Goal: Navigation & Orientation: Understand site structure

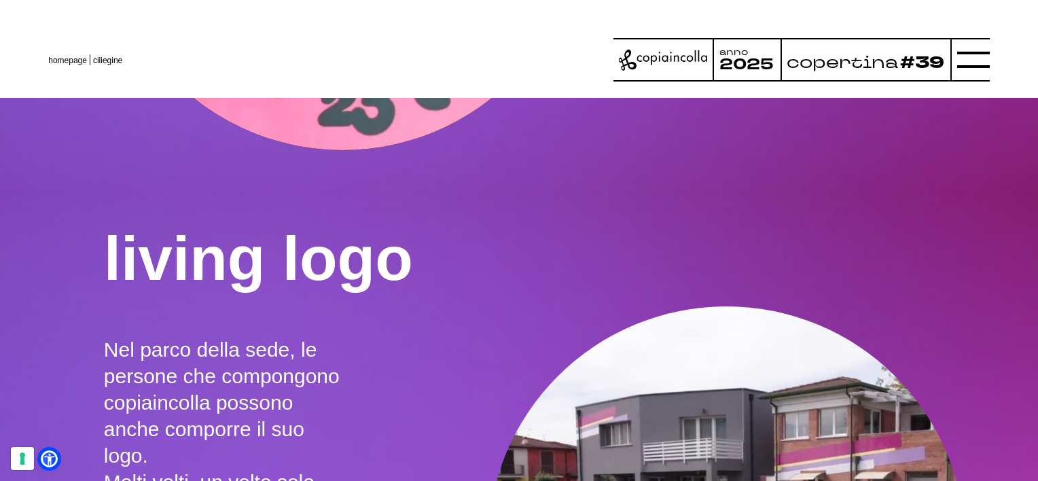
scroll to position [2313, 0]
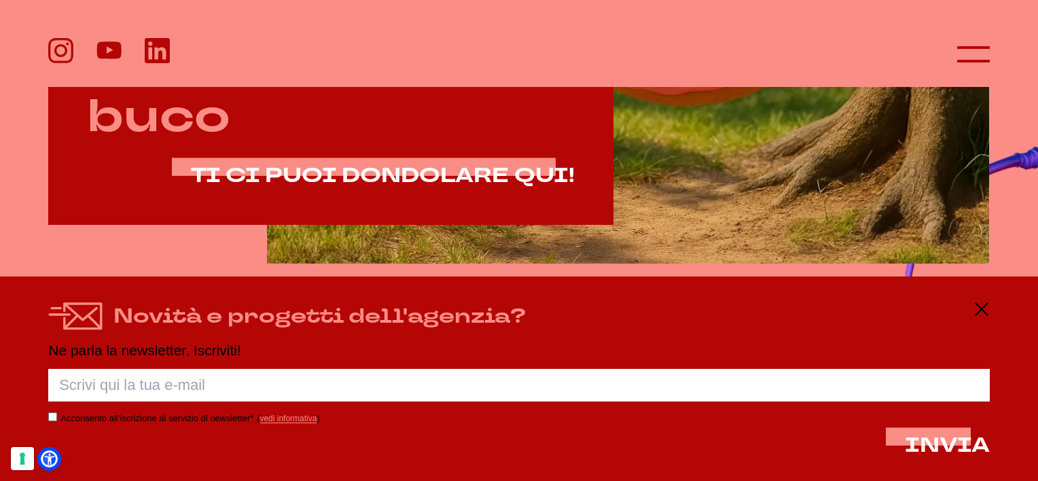
scroll to position [828, 0]
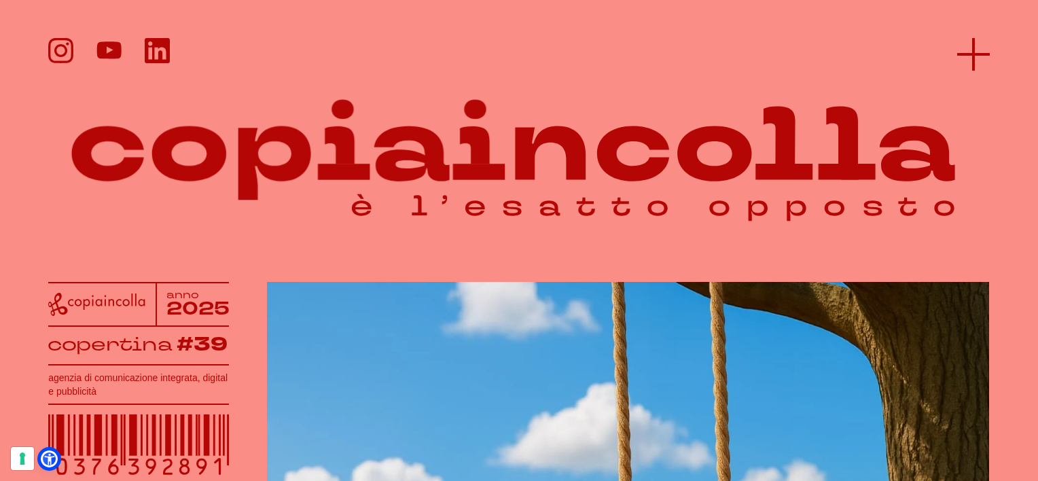
click at [962, 47] on icon at bounding box center [973, 54] width 33 height 33
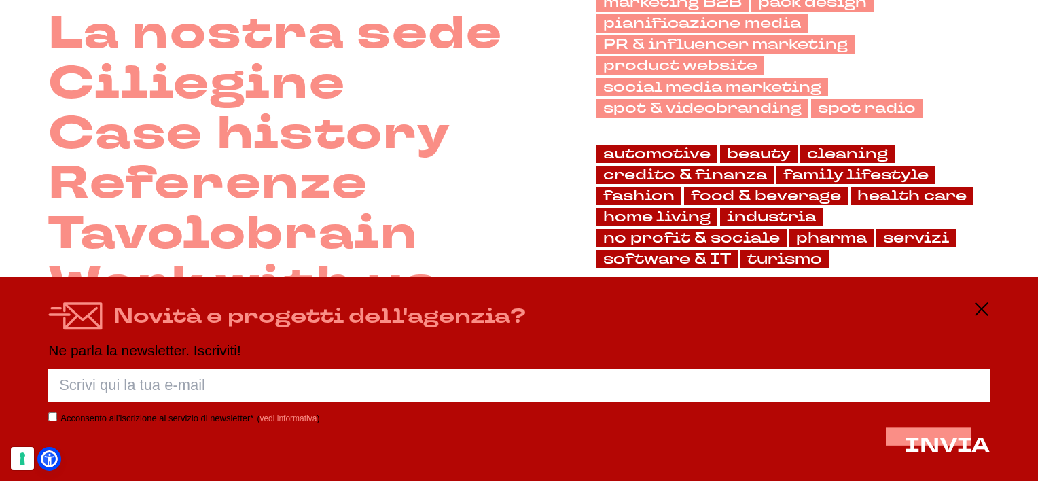
scroll to position [272, 0]
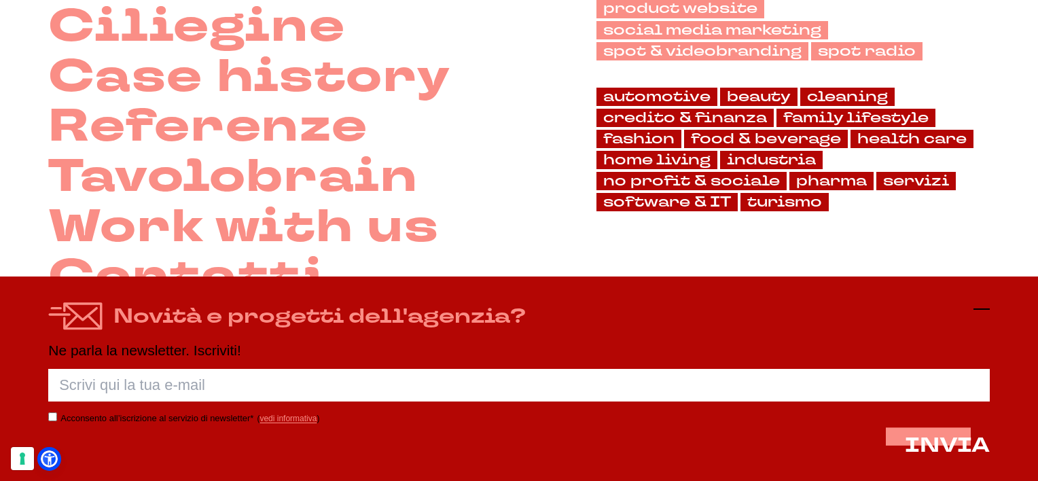
click at [984, 303] on icon at bounding box center [982, 309] width 16 height 16
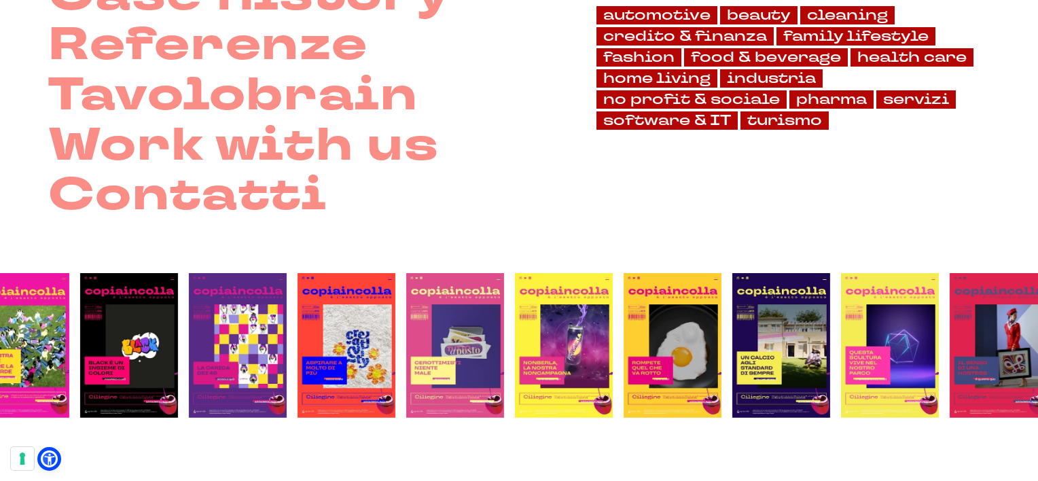
scroll to position [358, 0]
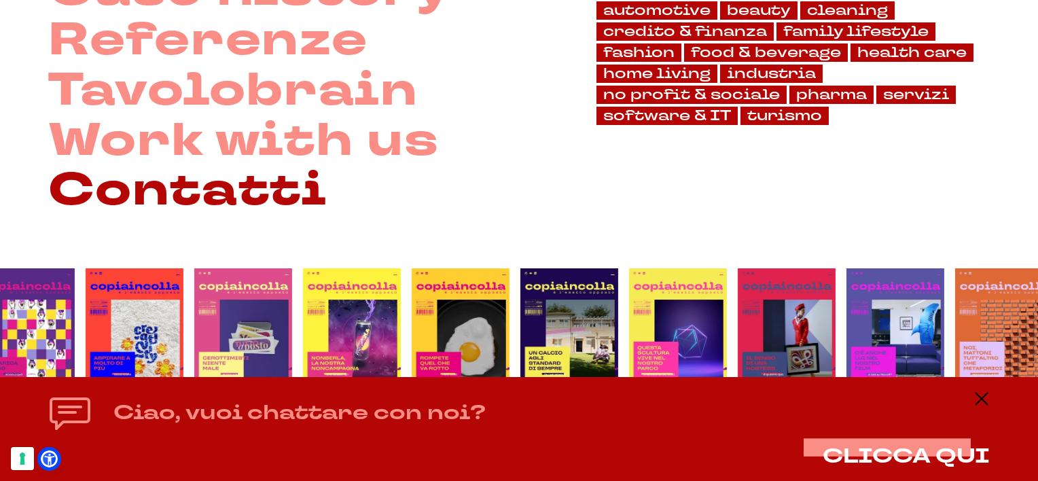
click at [232, 192] on link "Contatti" at bounding box center [187, 191] width 279 height 50
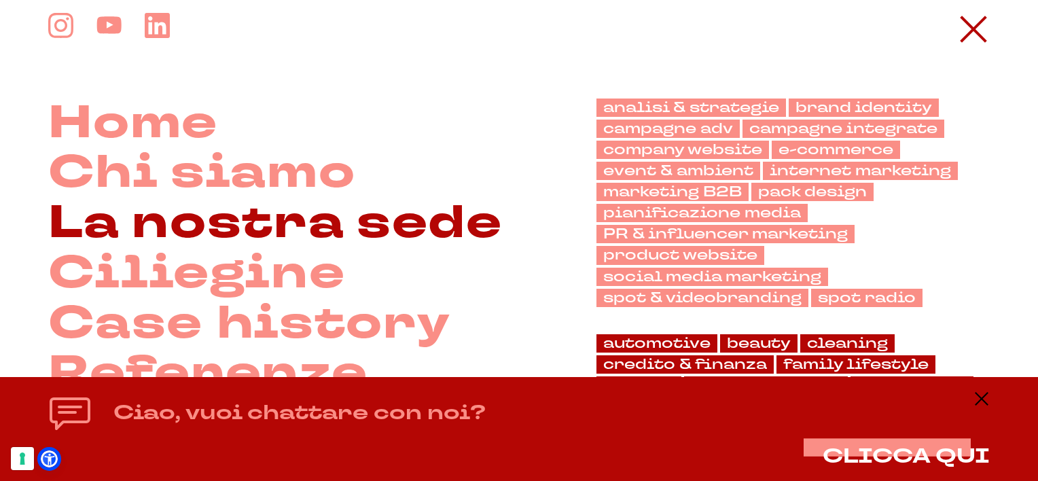
scroll to position [68, 0]
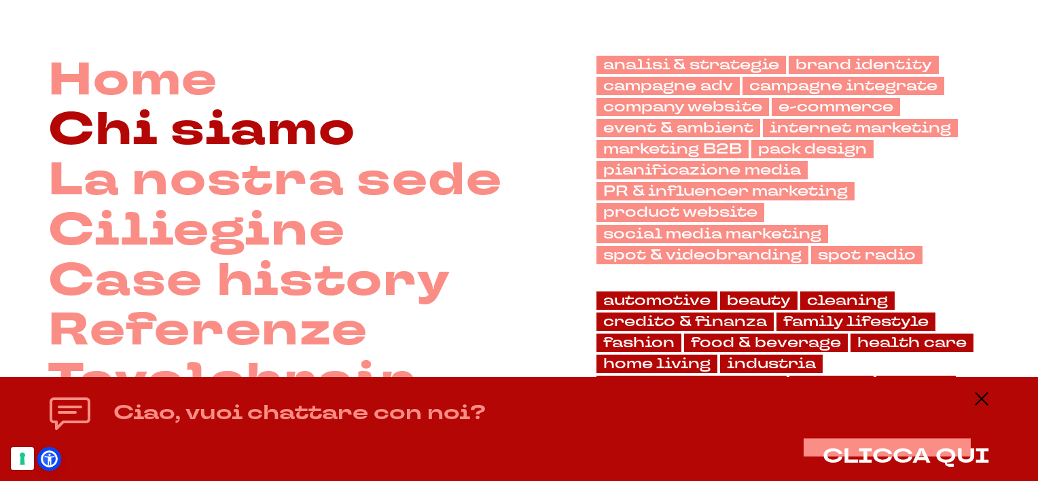
click at [183, 131] on link "Chi siamo" at bounding box center [201, 130] width 307 height 50
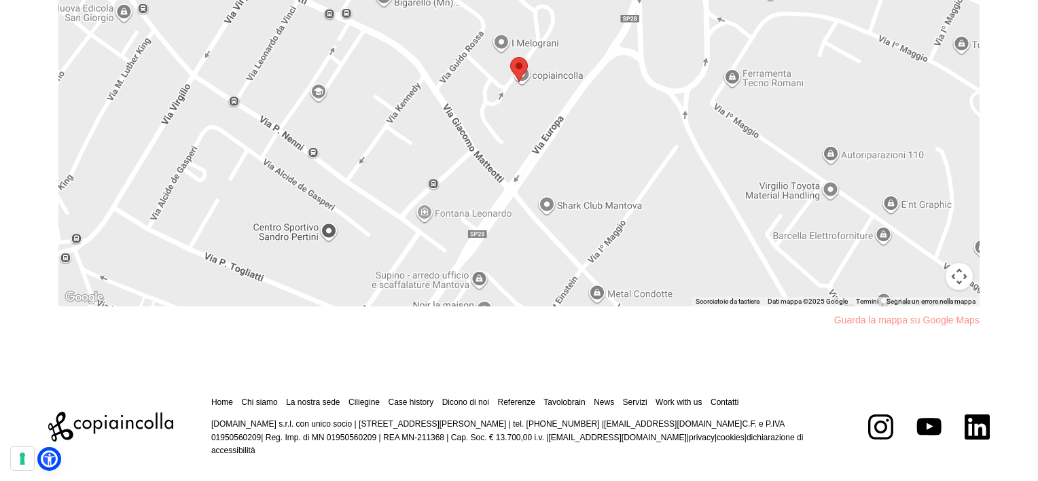
scroll to position [1211, 0]
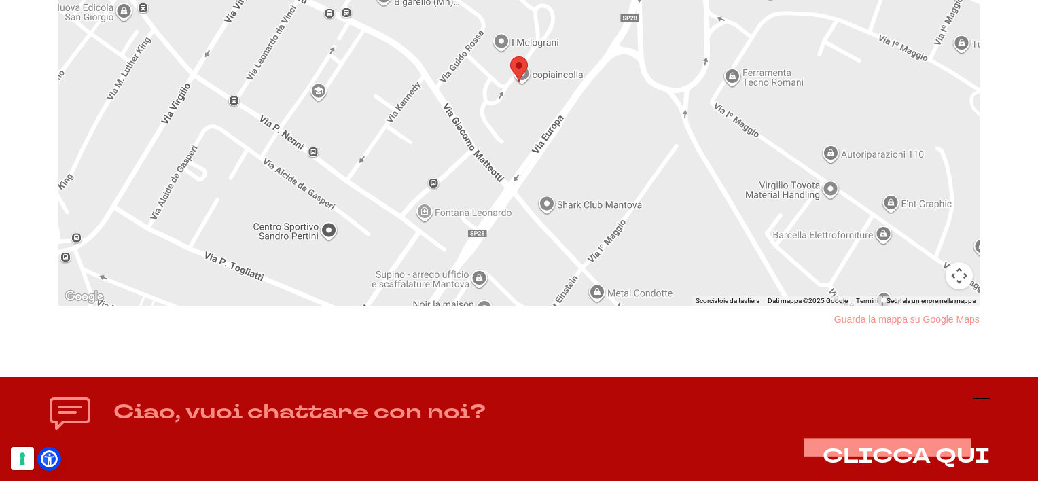
click at [980, 400] on icon at bounding box center [982, 399] width 16 height 16
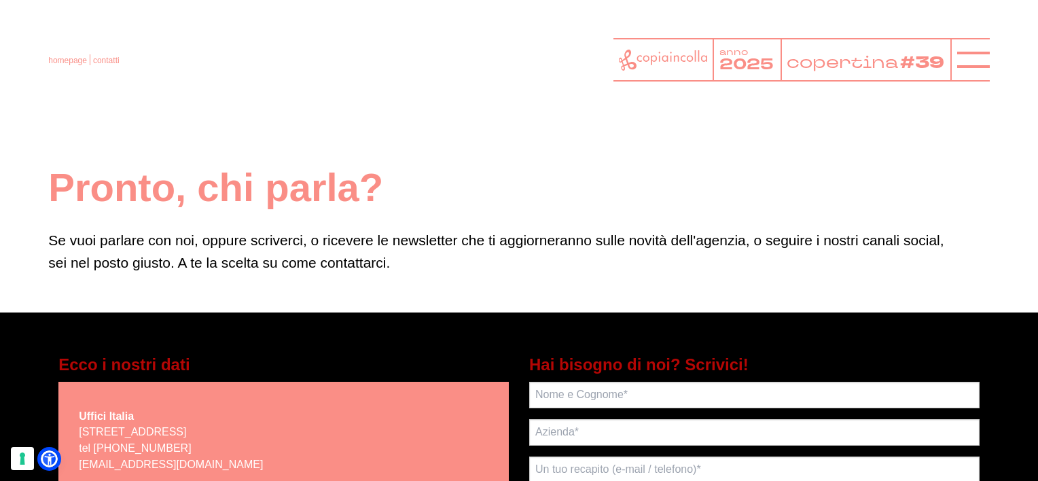
scroll to position [0, 0]
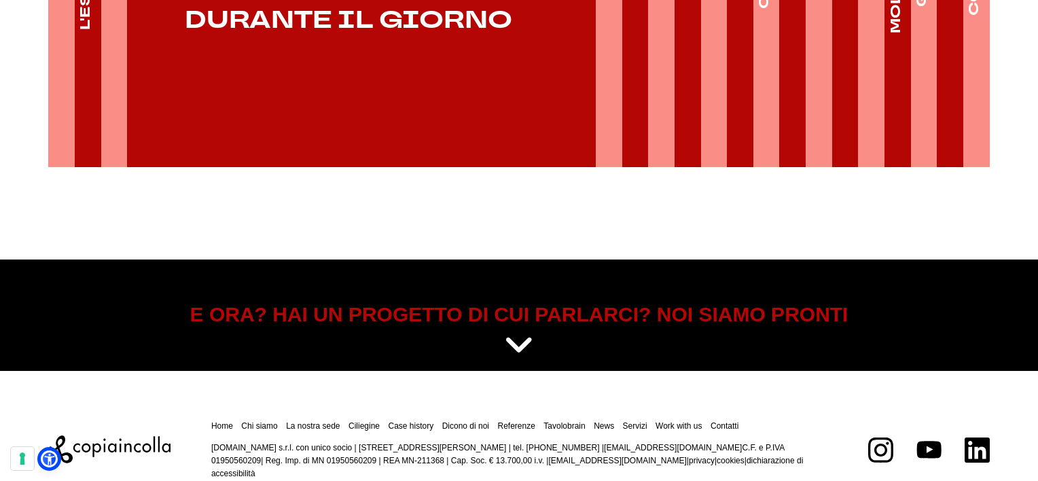
scroll to position [2350, 0]
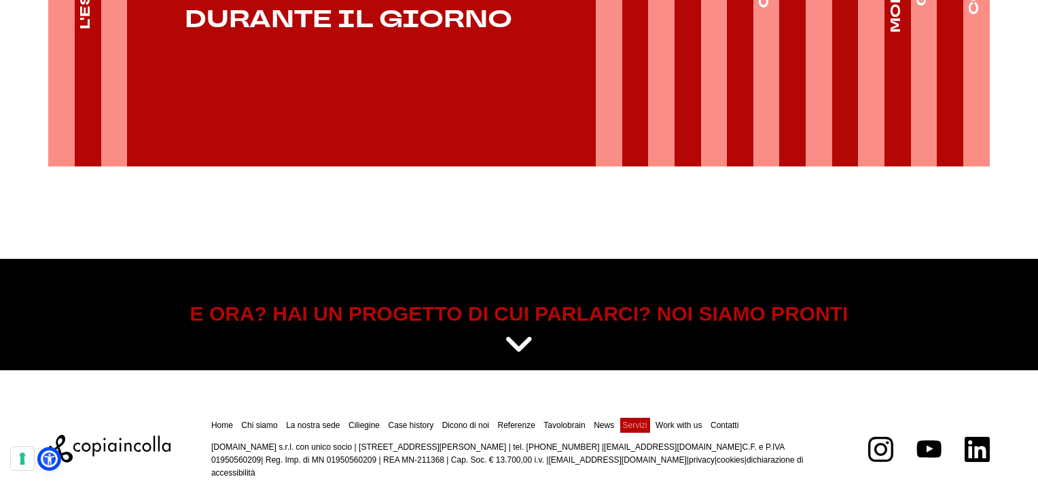
click at [641, 421] on link "Servizi" at bounding box center [635, 426] width 24 height 10
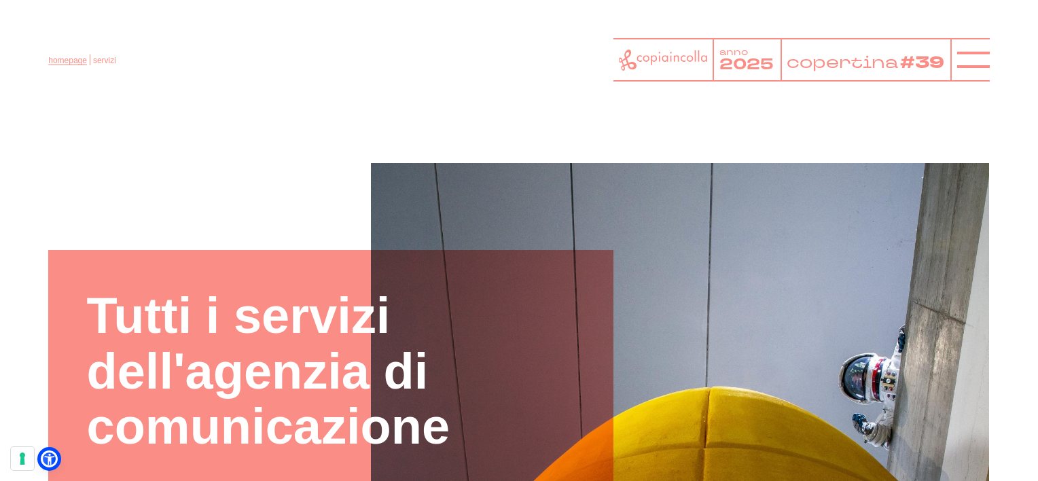
click at [76, 61] on link "homepage" at bounding box center [67, 61] width 39 height 10
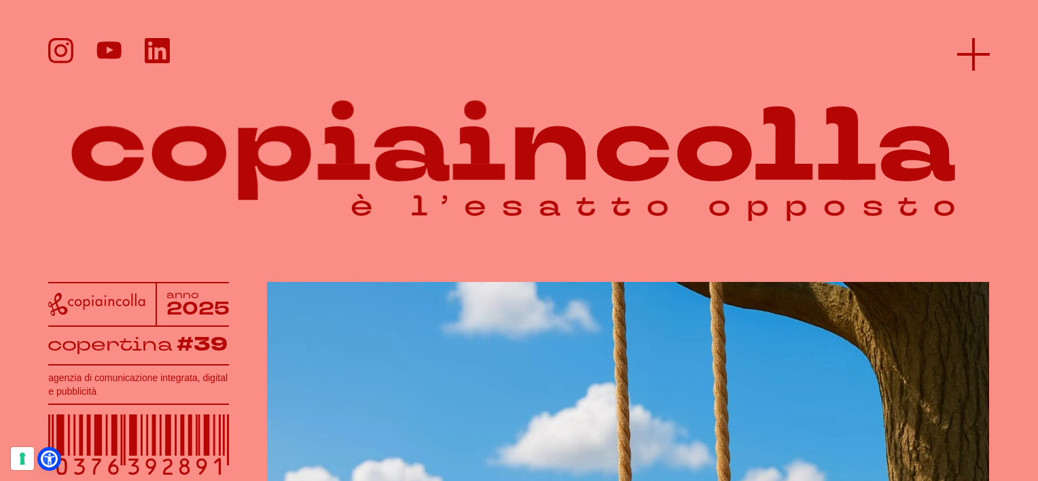
click at [971, 52] on icon at bounding box center [973, 54] width 33 height 33
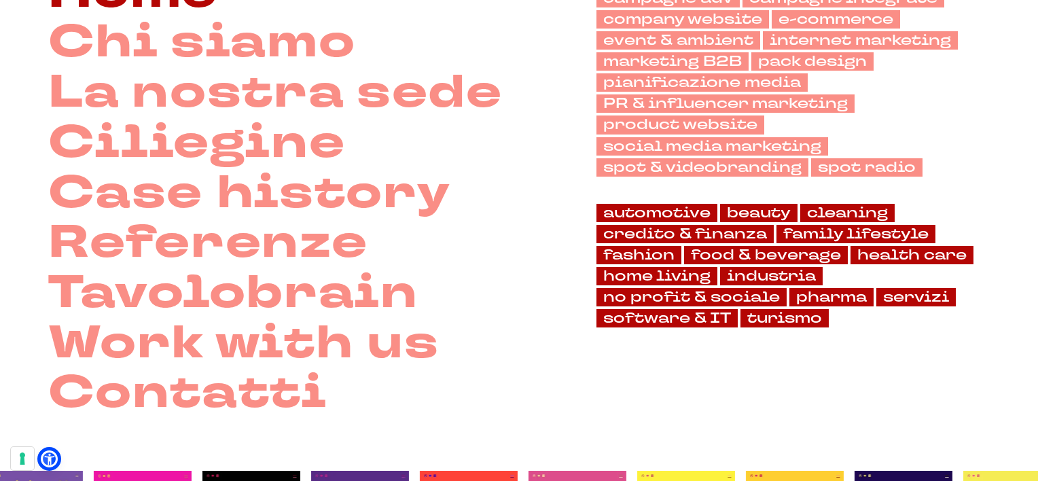
scroll to position [136, 0]
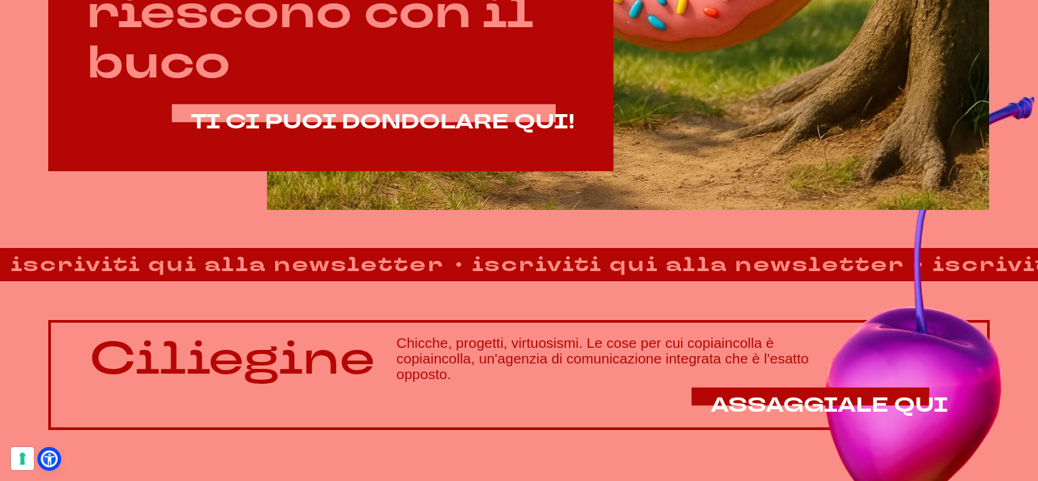
scroll to position [883, 0]
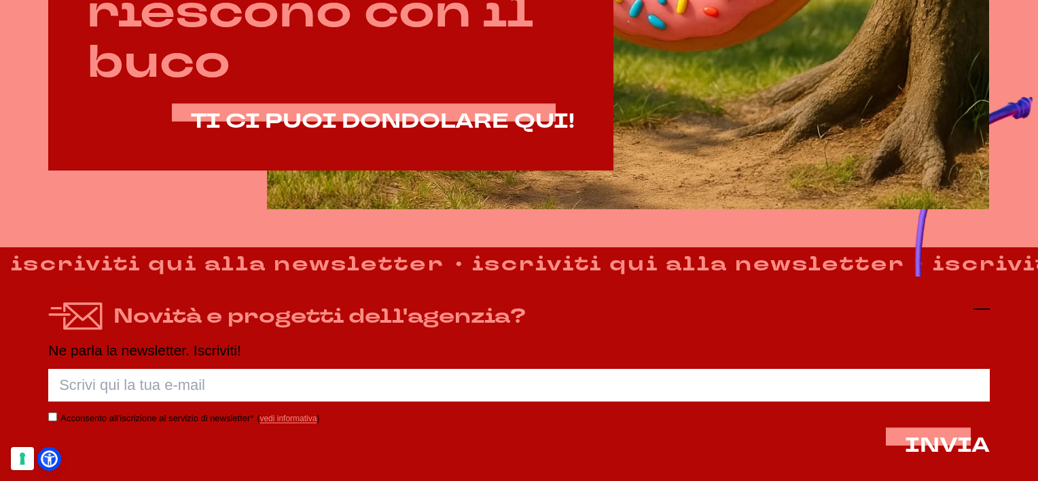
click at [987, 306] on icon at bounding box center [982, 309] width 16 height 16
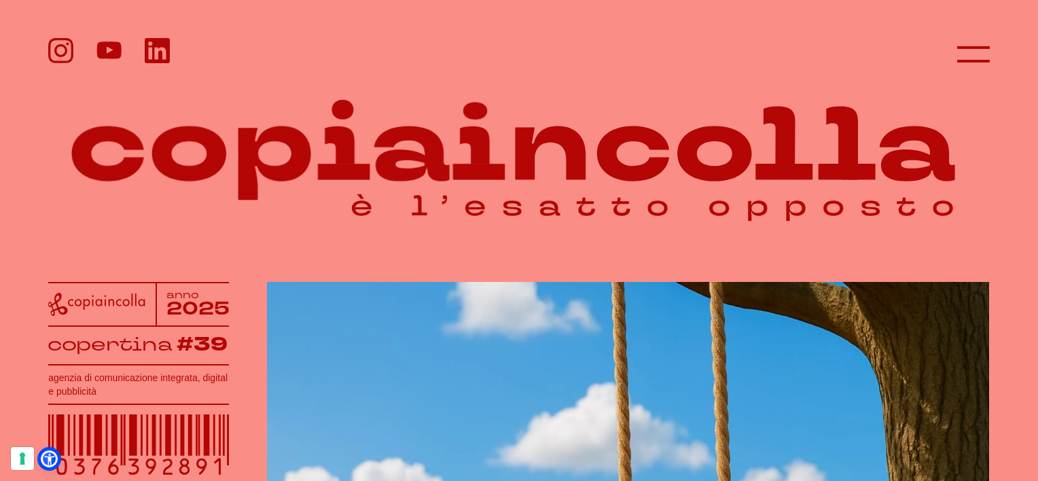
scroll to position [0, 0]
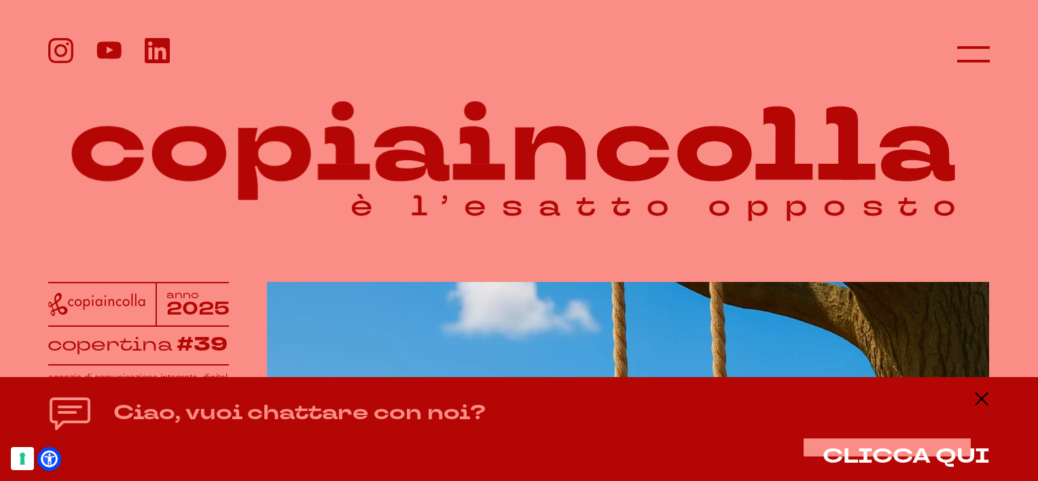
drag, startPoint x: 506, startPoint y: 175, endPoint x: 433, endPoint y: 99, distance: 105.7
click at [433, 99] on icon at bounding box center [519, 142] width 942 height 183
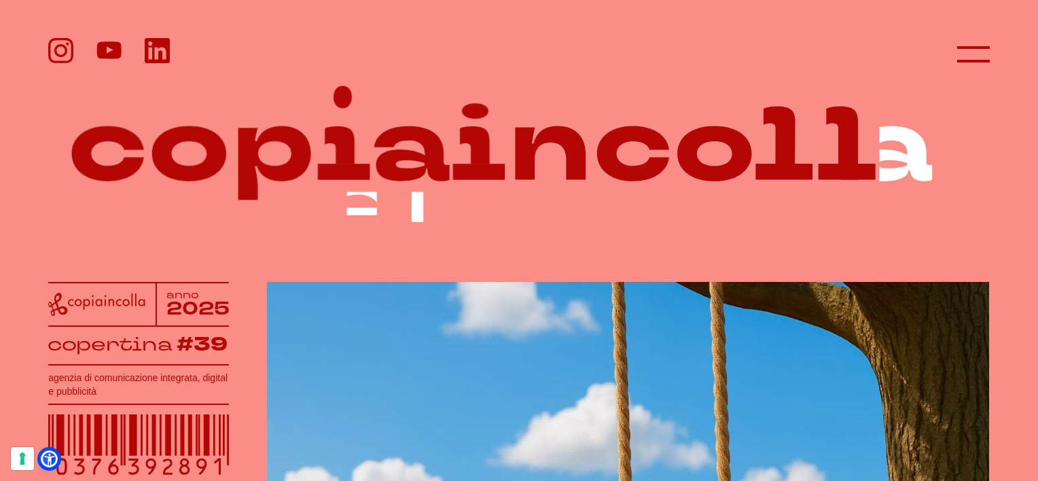
click at [115, 299] on icon at bounding box center [97, 304] width 98 height 23
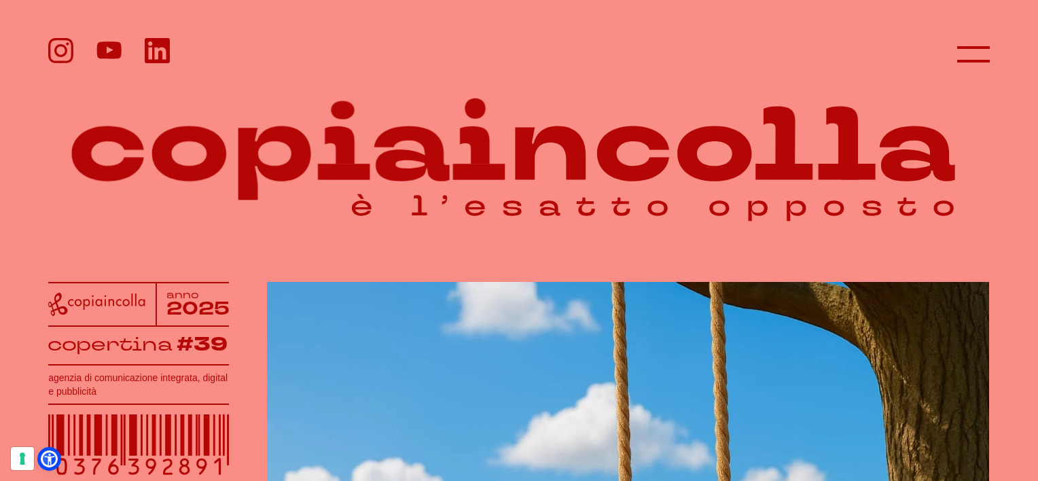
click at [123, 155] on icon at bounding box center [519, 142] width 942 height 183
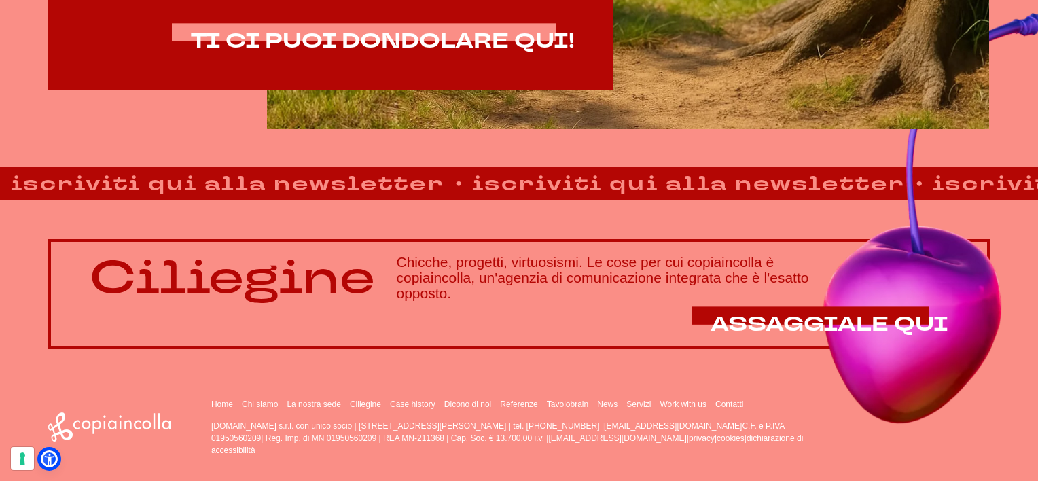
scroll to position [964, 0]
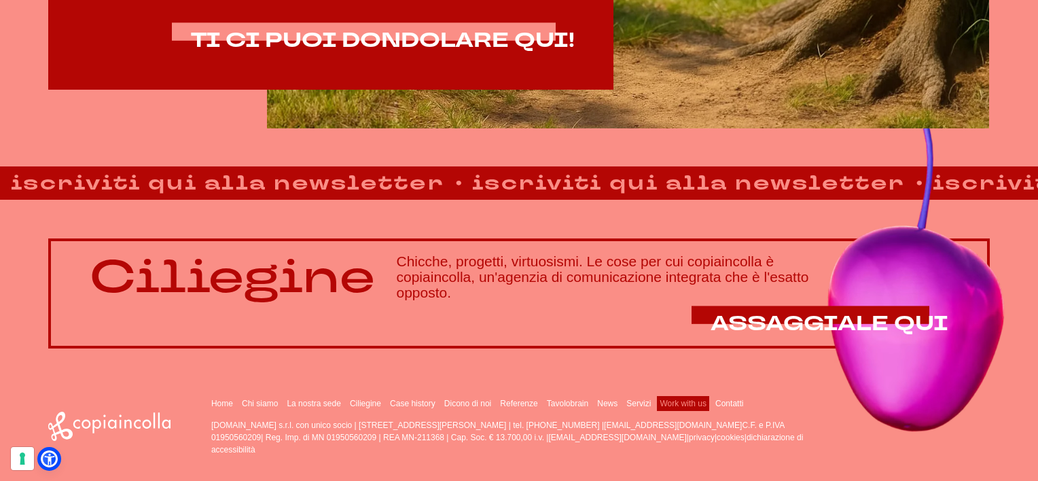
click at [686, 405] on link "Work with us" at bounding box center [683, 404] width 46 height 10
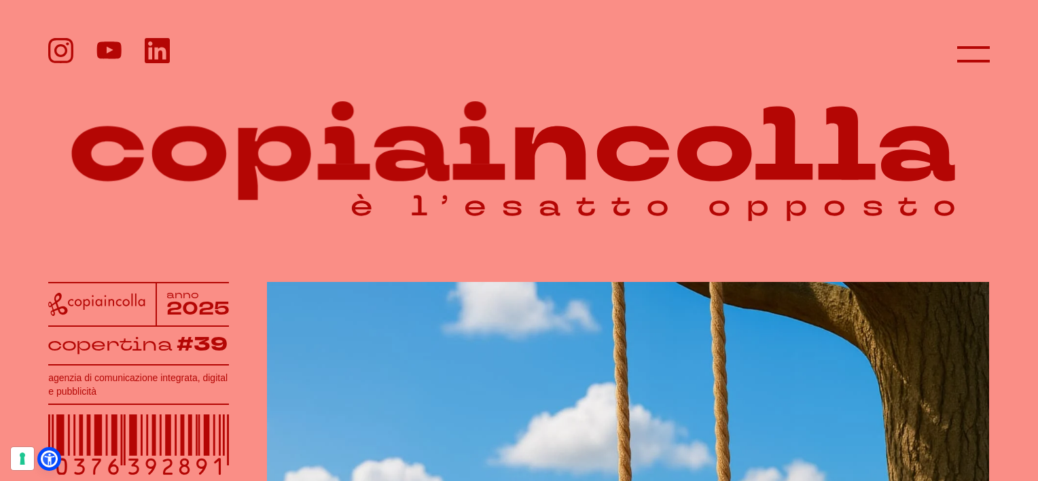
scroll to position [0, 0]
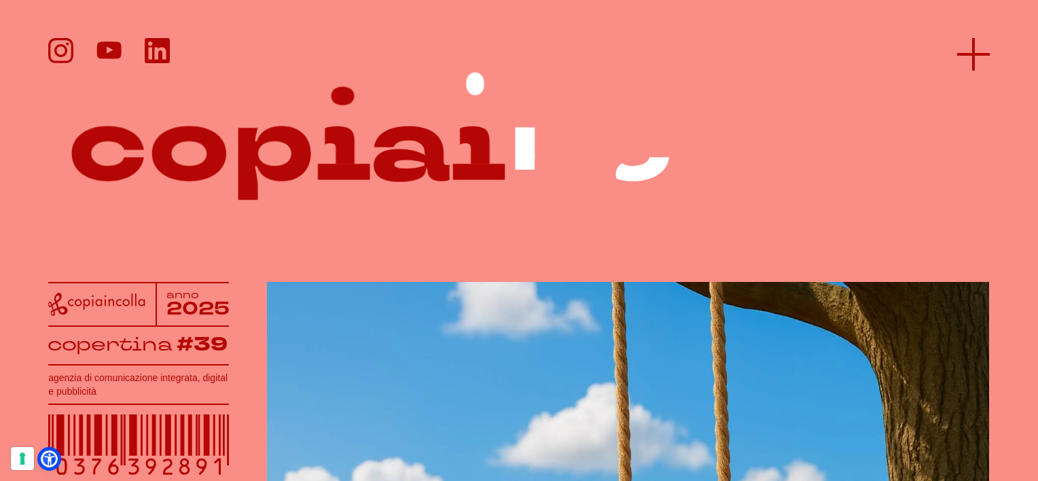
click at [976, 54] on line at bounding box center [973, 54] width 33 height 0
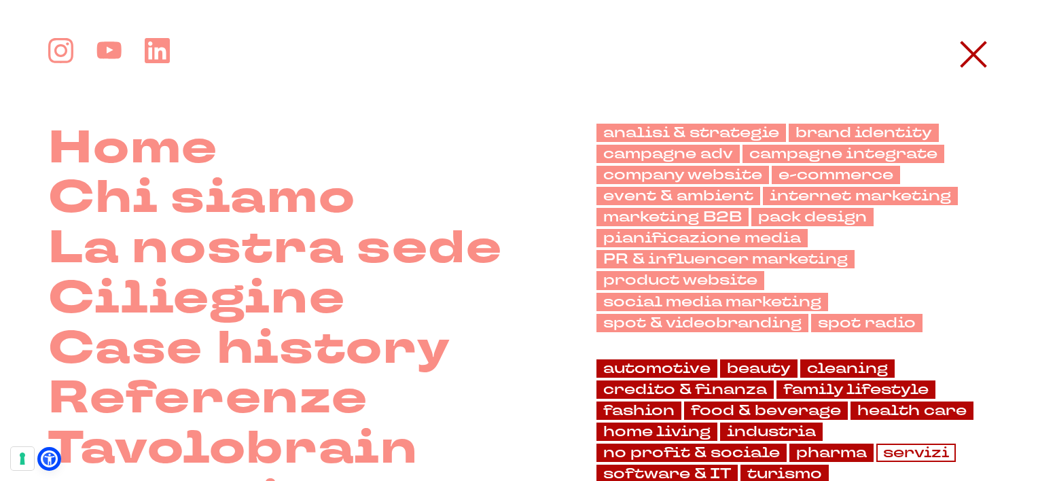
click at [932, 444] on link "servizi" at bounding box center [917, 453] width 80 height 18
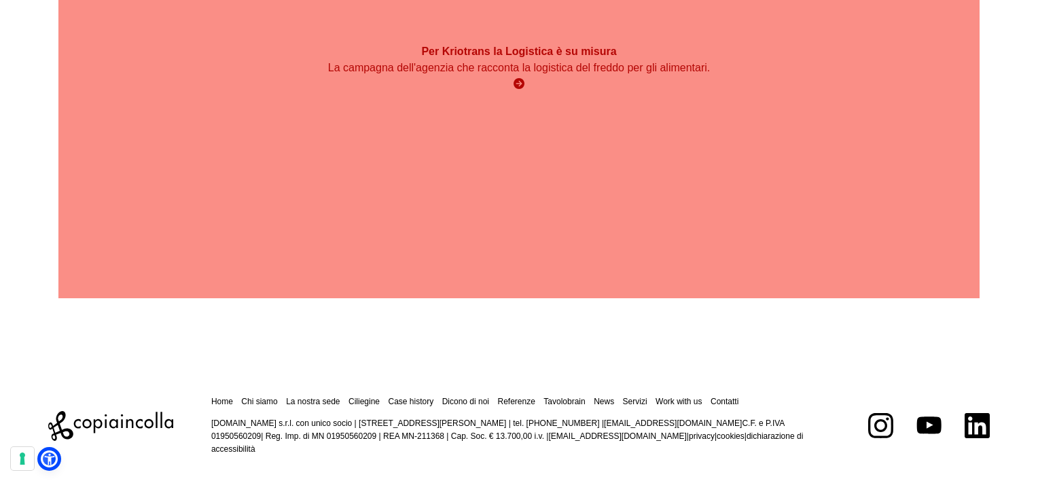
scroll to position [3194, 0]
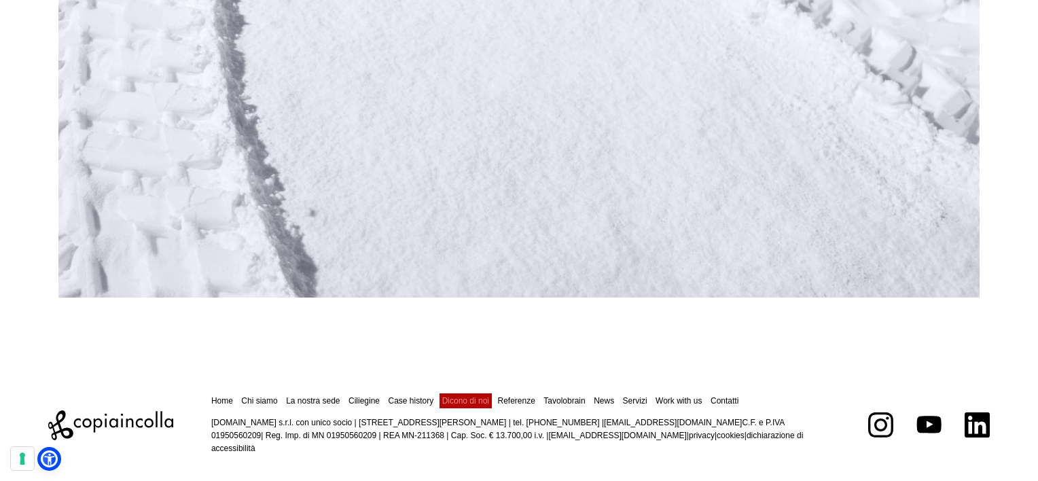
click at [456, 399] on link "Dicono di noi" at bounding box center [465, 401] width 47 height 10
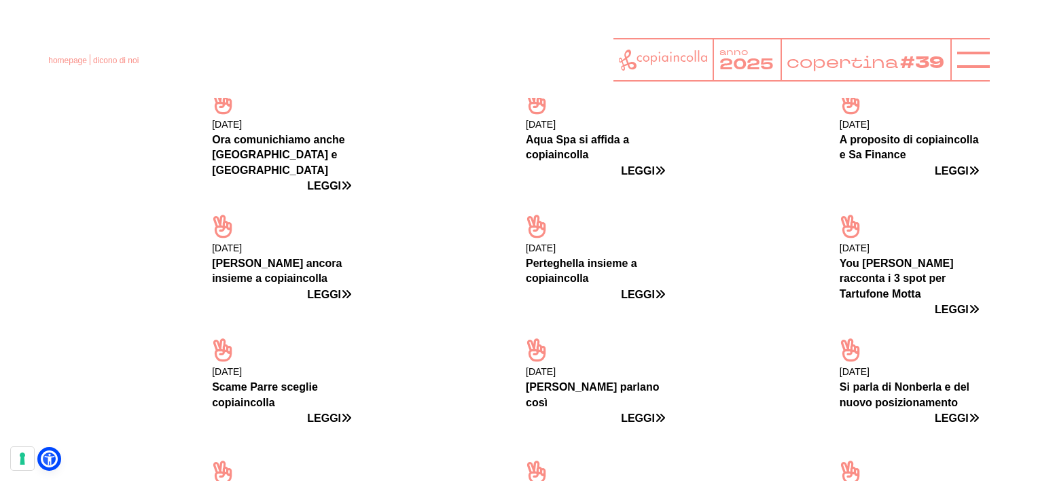
scroll to position [815, 0]
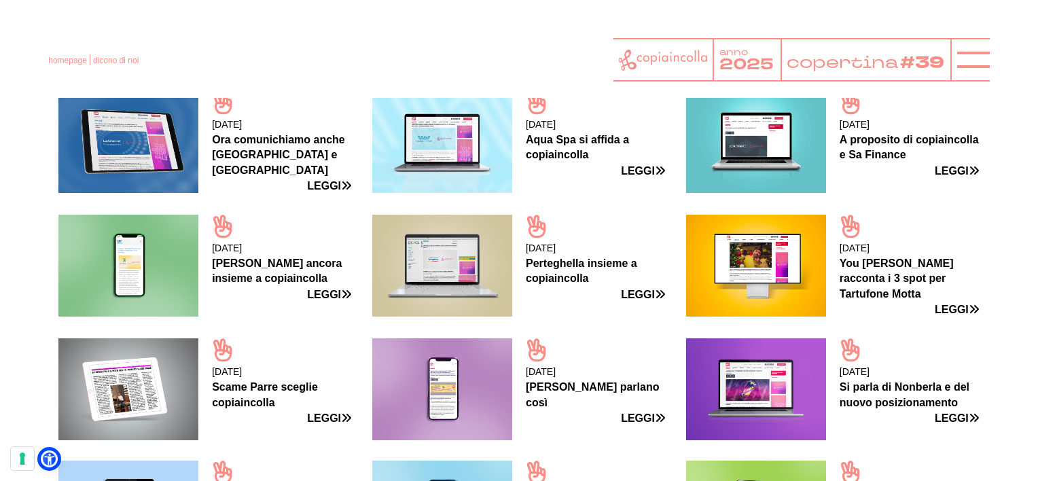
drag, startPoint x: 875, startPoint y: 65, endPoint x: 541, endPoint y: 54, distance: 334.5
click at [541, 54] on div "homepage dicono di noi anno 2025 copertina #39" at bounding box center [519, 59] width 942 height 43
